Goal: Information Seeking & Learning: Check status

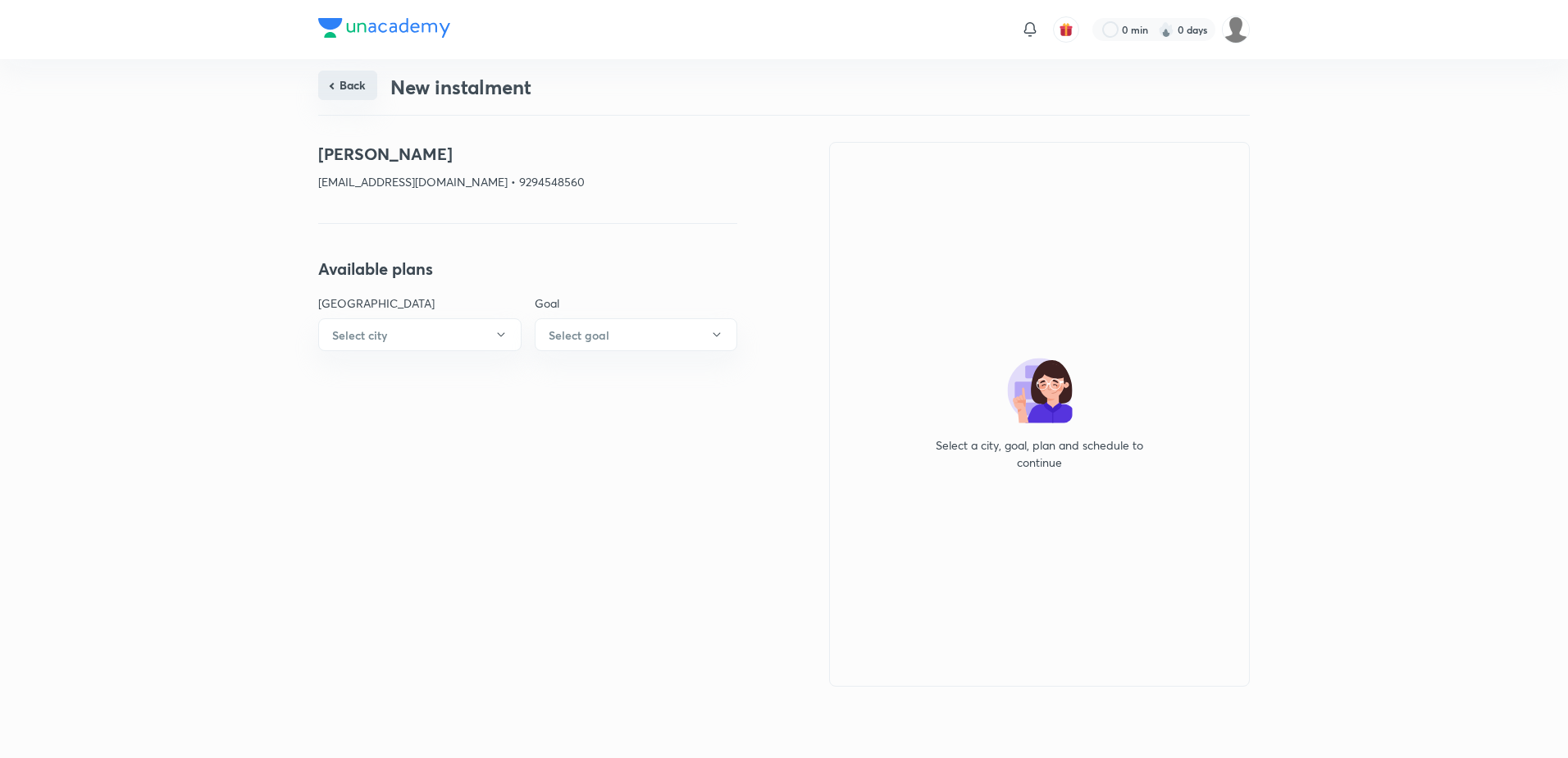
click at [348, 84] on button "Back" at bounding box center [348, 85] width 59 height 29
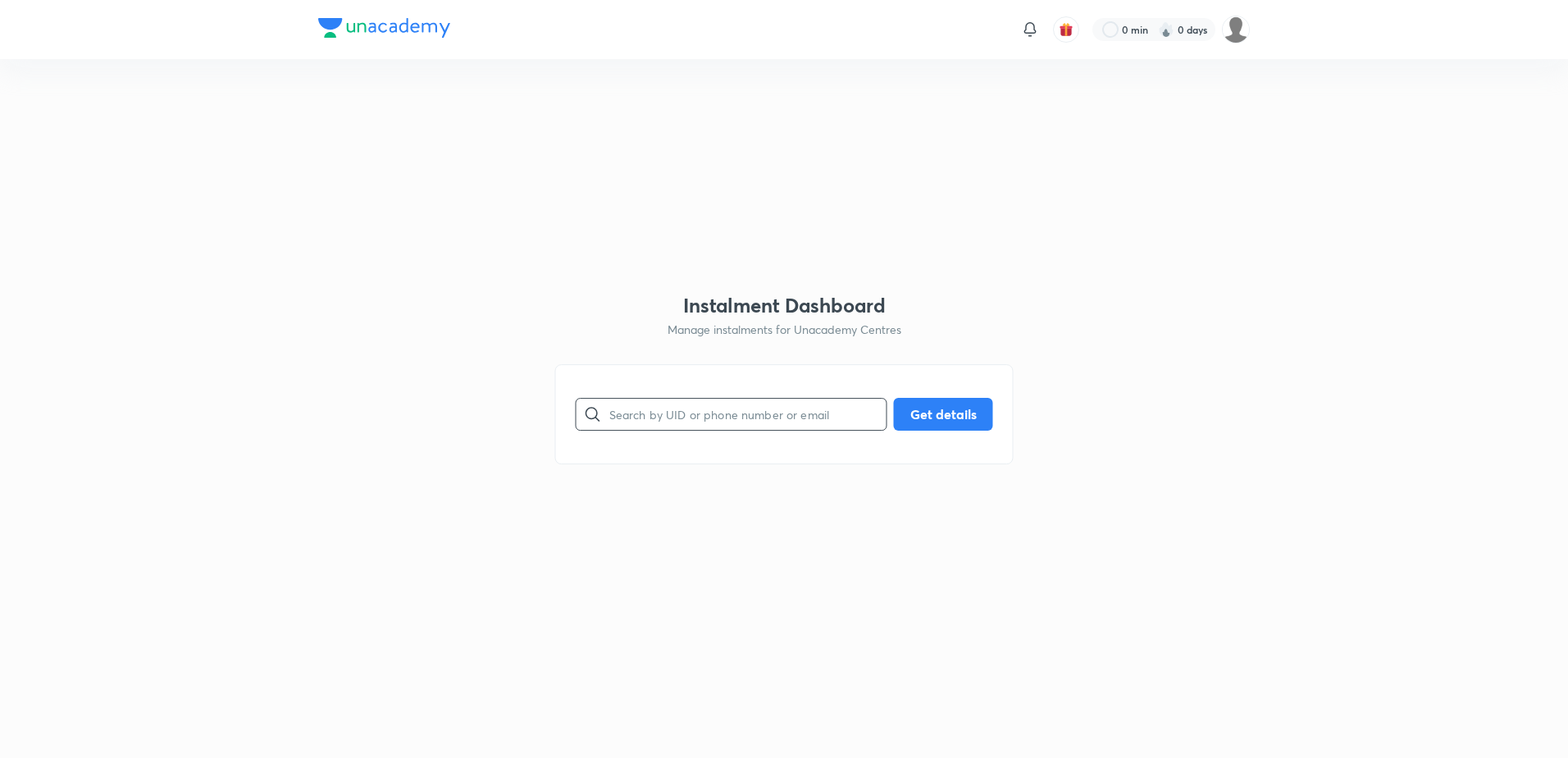
click at [635, 425] on input "text" at bounding box center [747, 413] width 277 height 42
paste input "[EMAIL_ADDRESS][PERSON_NAME][DOMAIN_NAME]"
type input "[EMAIL_ADDRESS][PERSON_NAME][DOMAIN_NAME]"
click at [932, 424] on button "Get details" at bounding box center [943, 412] width 99 height 33
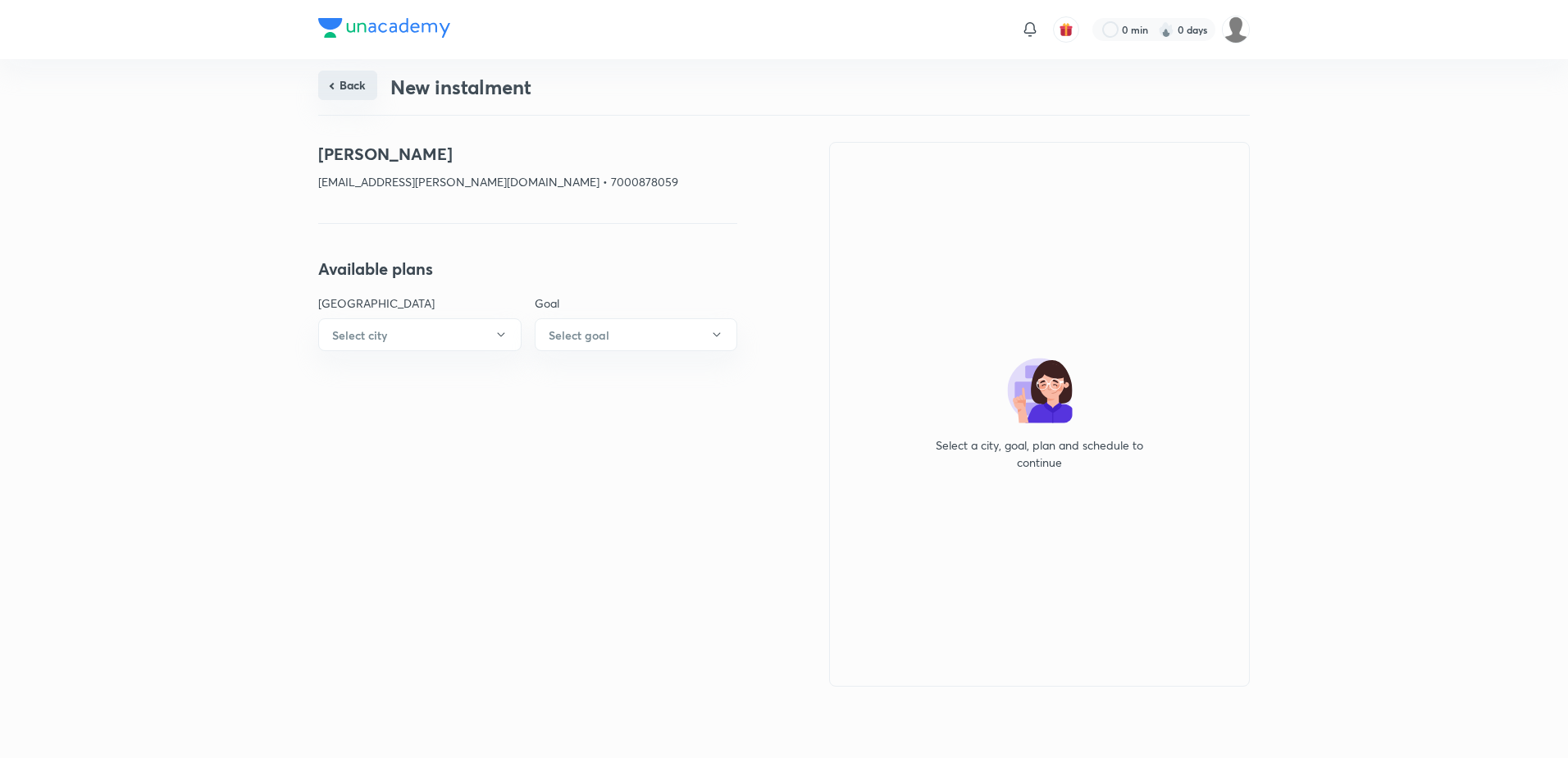
click at [359, 94] on button "Back" at bounding box center [348, 85] width 59 height 29
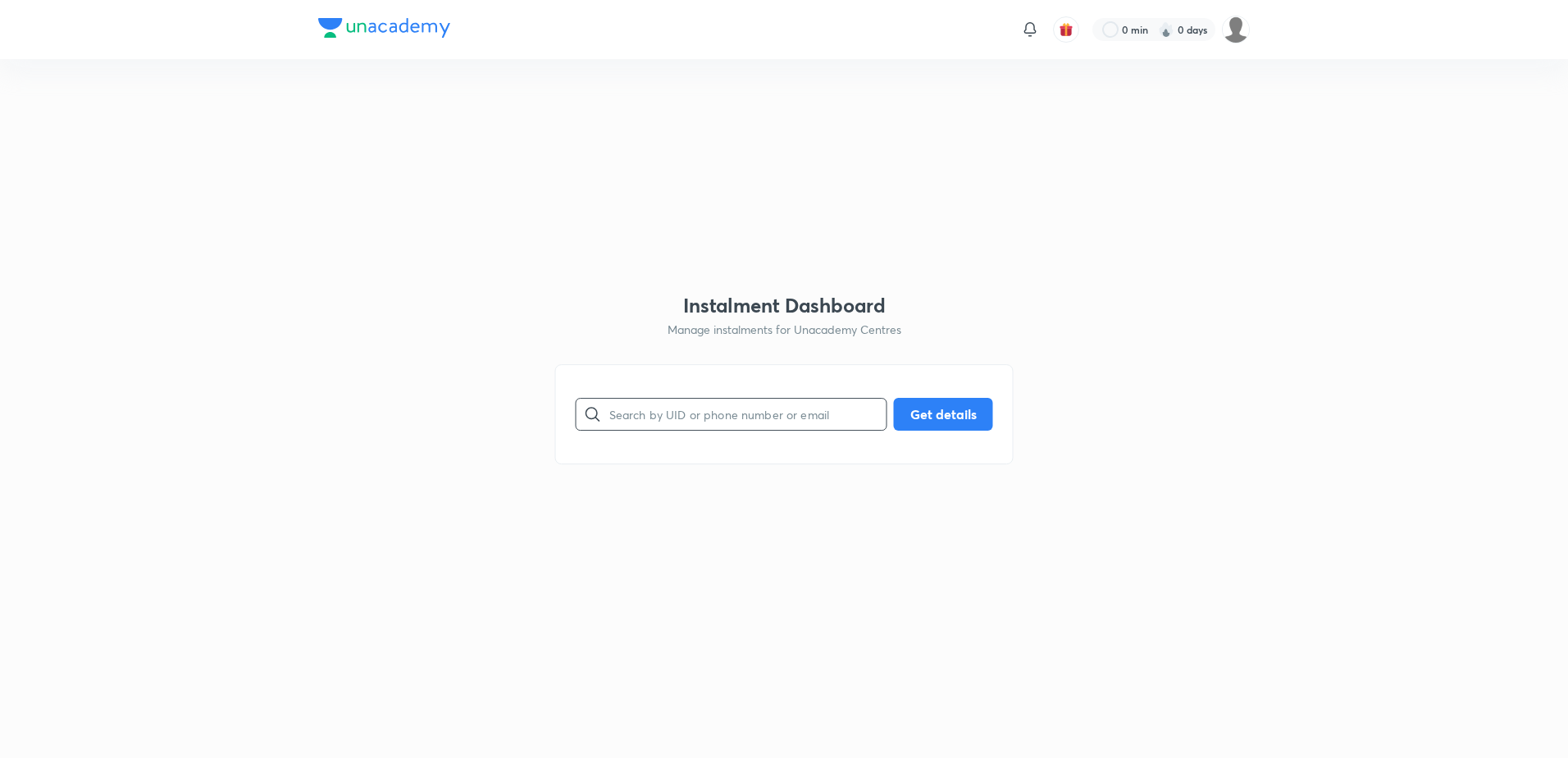
click at [666, 399] on input "text" at bounding box center [747, 413] width 277 height 42
paste input "[EMAIL_ADDRESS][DOMAIN_NAME]"
type input "[EMAIL_ADDRESS][DOMAIN_NAME]"
click at [930, 412] on button "Get details" at bounding box center [943, 412] width 99 height 33
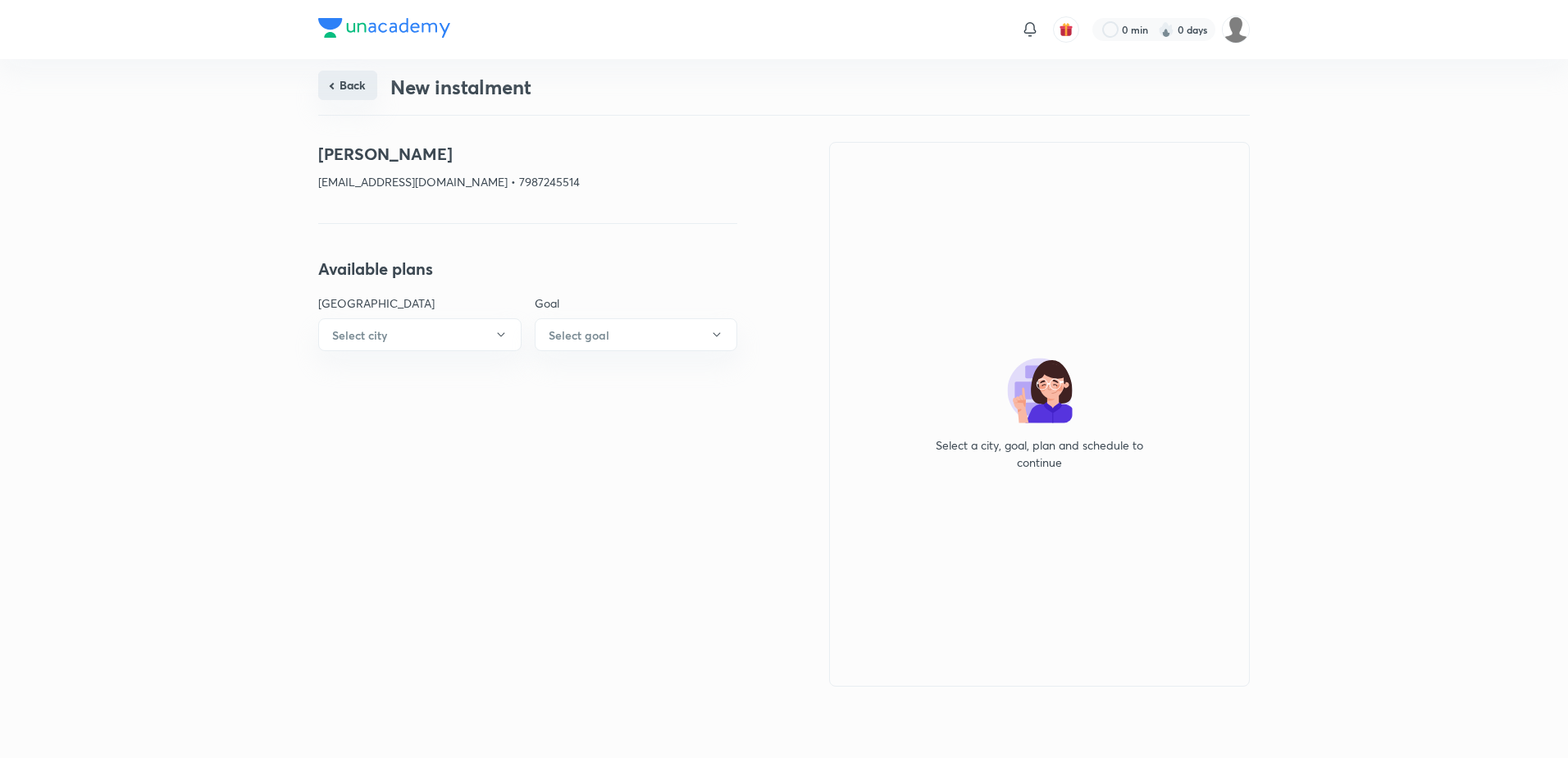
click at [364, 87] on button "Back" at bounding box center [348, 85] width 59 height 29
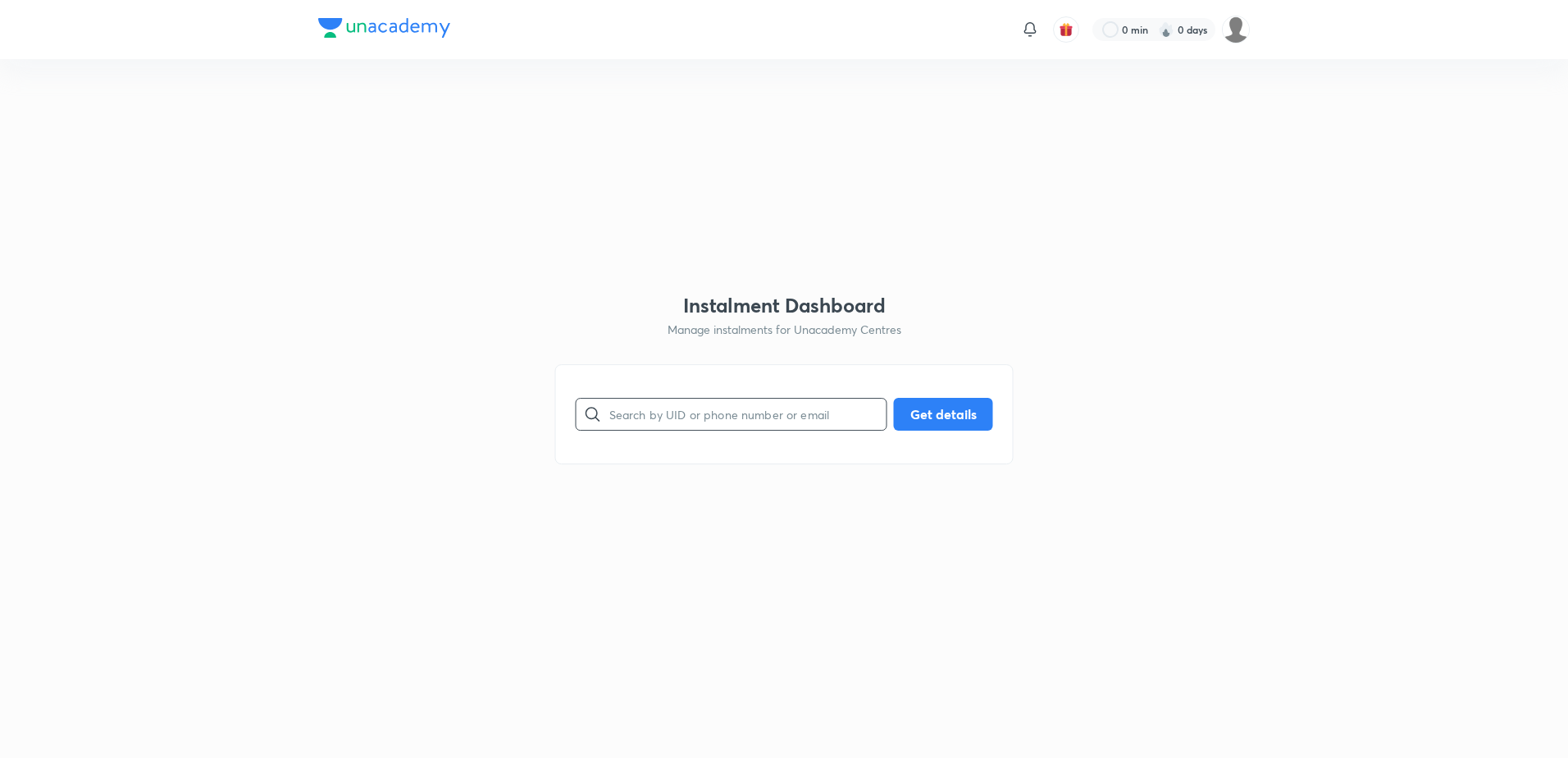
click at [667, 416] on input "text" at bounding box center [747, 413] width 277 height 42
paste input "[EMAIL_ADDRESS][DOMAIN_NAME]"
type input "[EMAIL_ADDRESS][DOMAIN_NAME]"
click at [952, 413] on button "Get details" at bounding box center [943, 412] width 99 height 33
